Goal: Find specific page/section: Find specific page/section

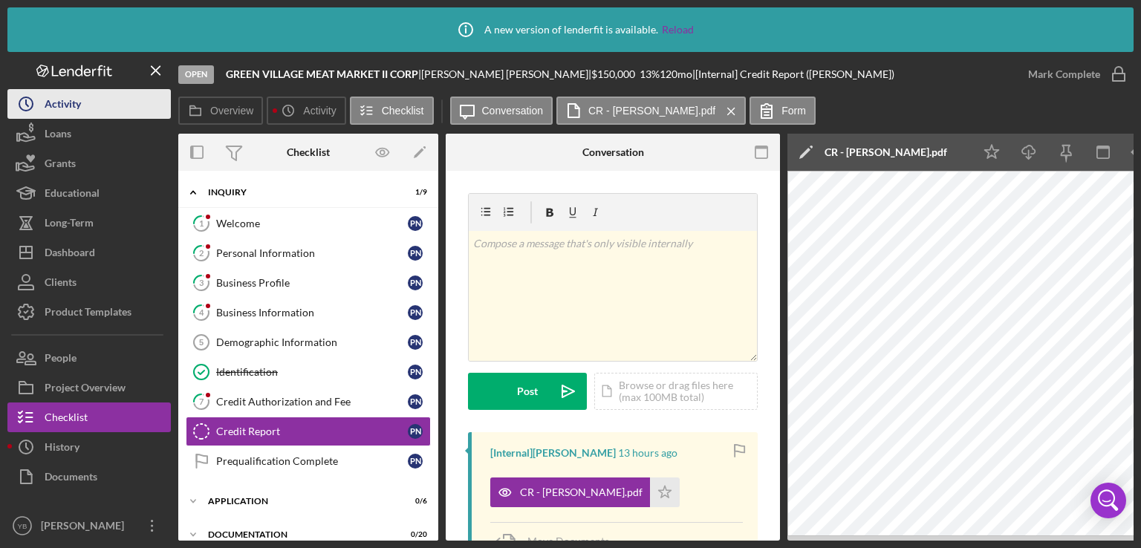
scroll to position [0, 266]
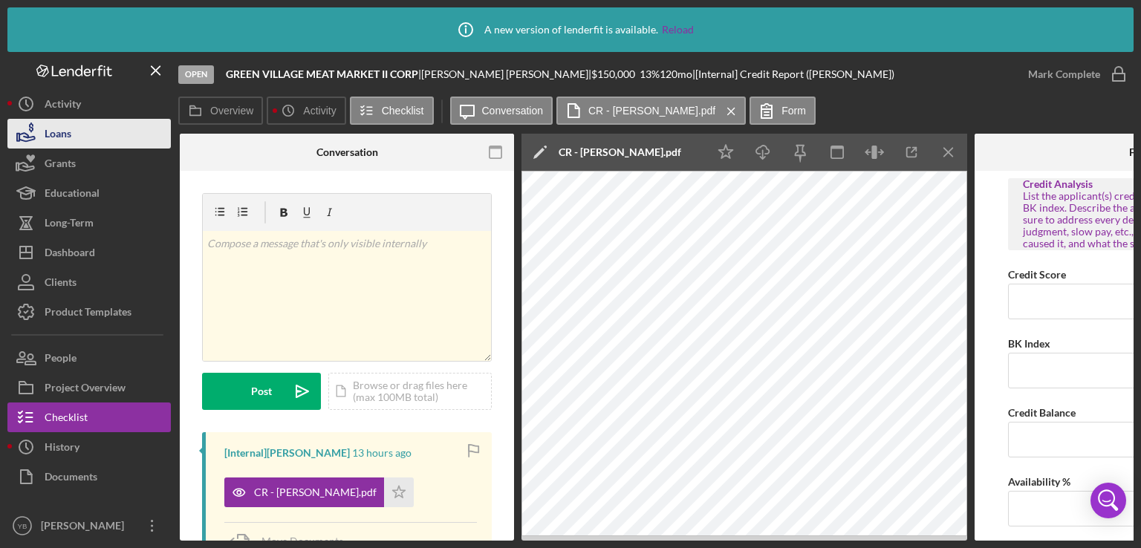
click at [61, 137] on div "Loans" at bounding box center [58, 135] width 27 height 33
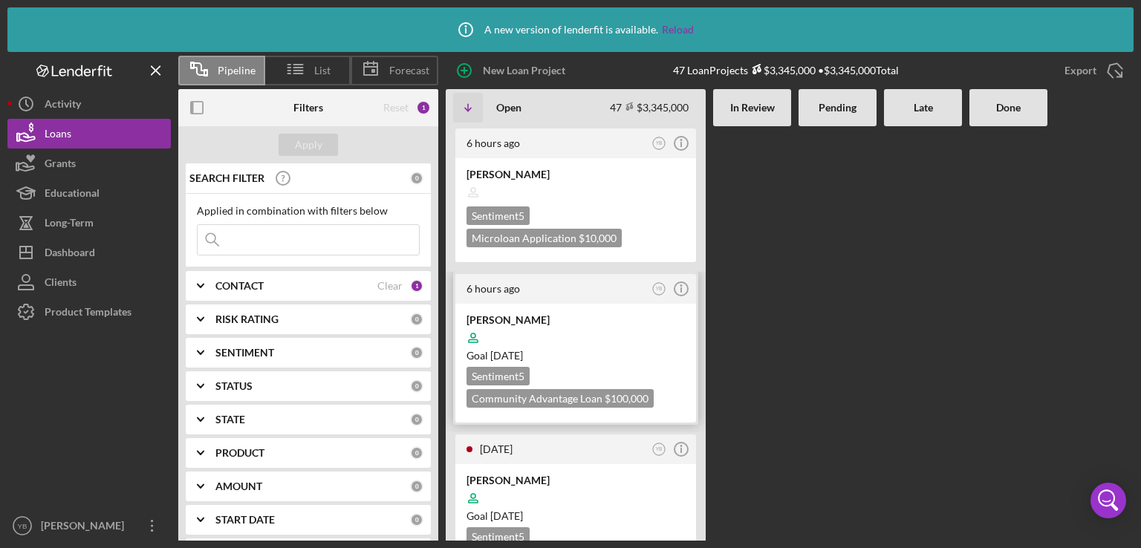
click at [571, 325] on div at bounding box center [576, 338] width 218 height 28
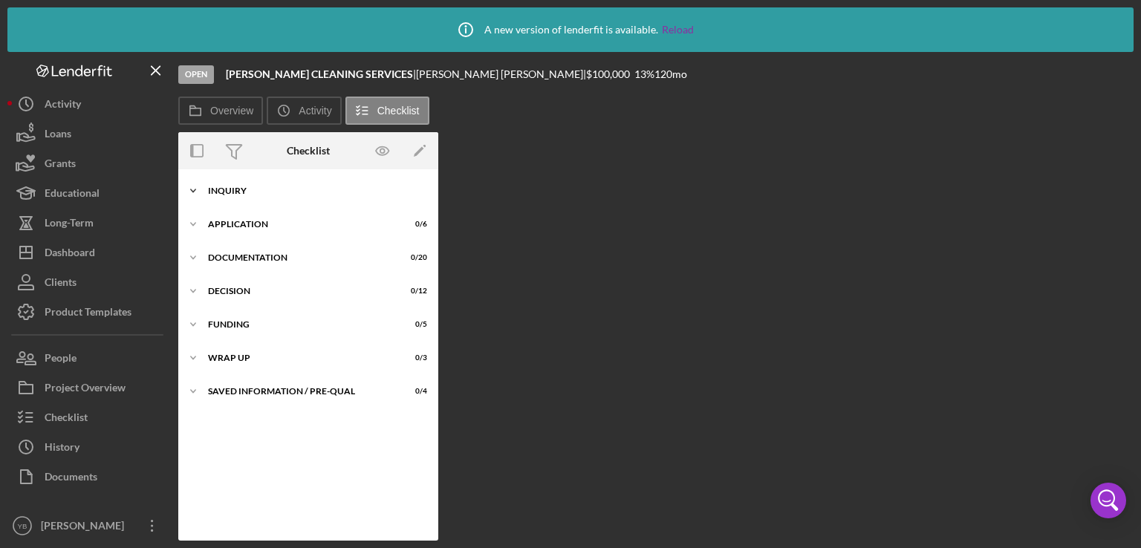
click at [237, 192] on div "Inquiry" at bounding box center [314, 190] width 212 height 9
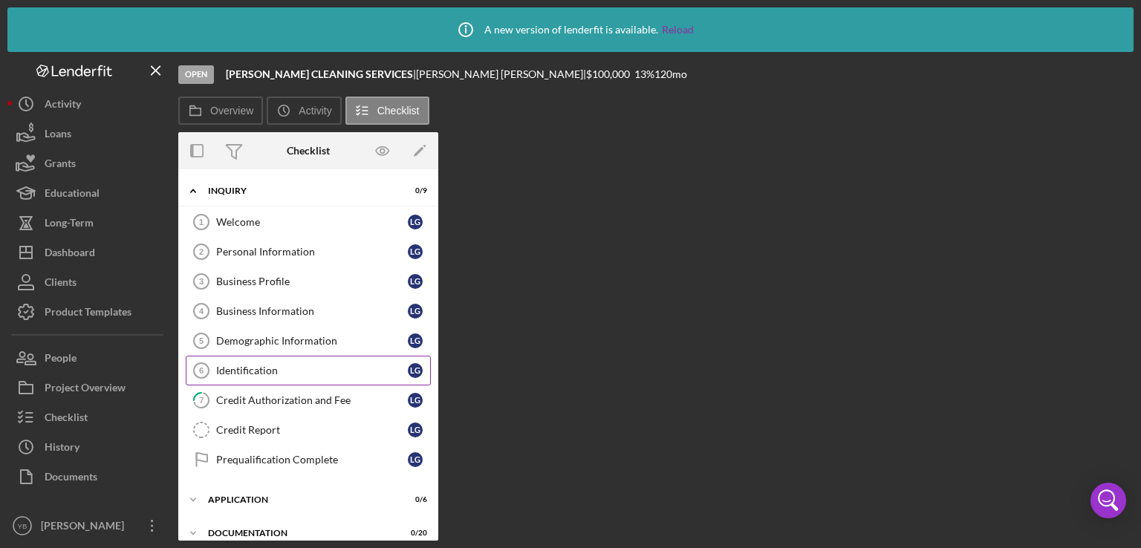
click at [253, 369] on div "Identification" at bounding box center [312, 371] width 192 height 12
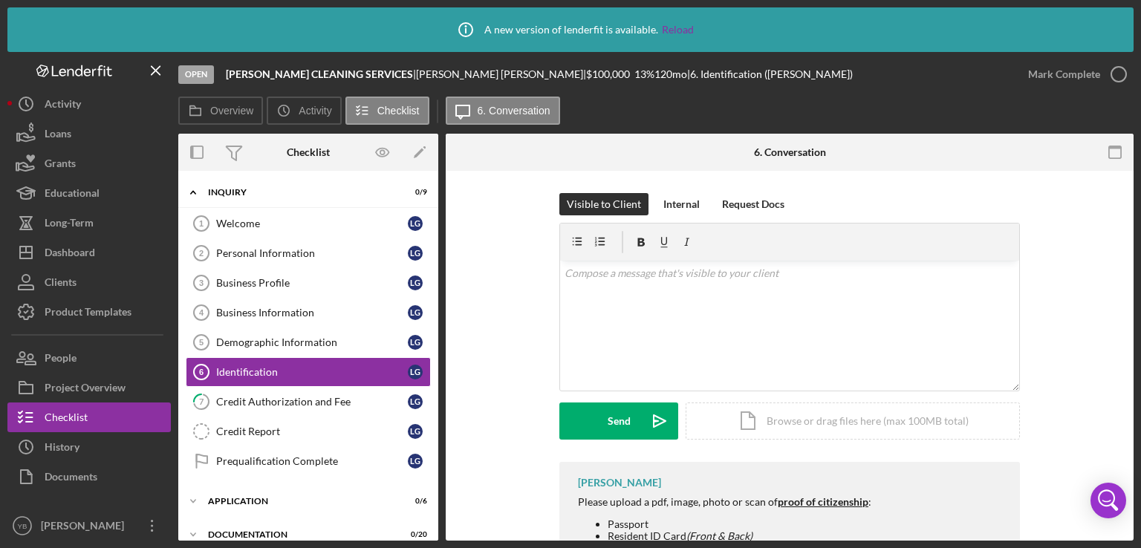
scroll to position [129, 0]
